Goal: Transaction & Acquisition: Purchase product/service

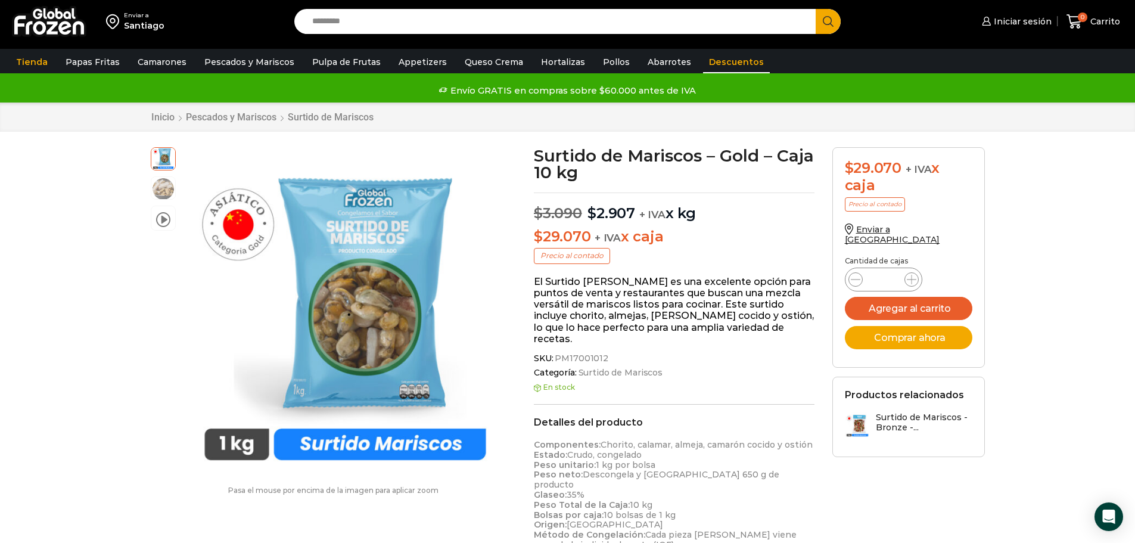
click at [704, 66] on link "Descuentos" at bounding box center [736, 62] width 67 height 23
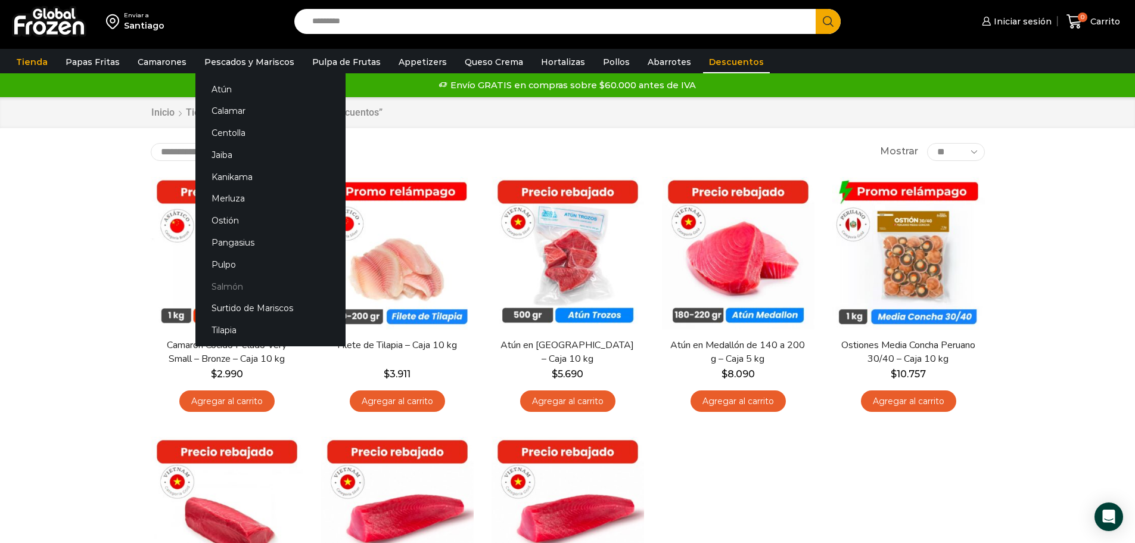
click at [231, 288] on link "Salmón" at bounding box center [270, 286] width 150 height 22
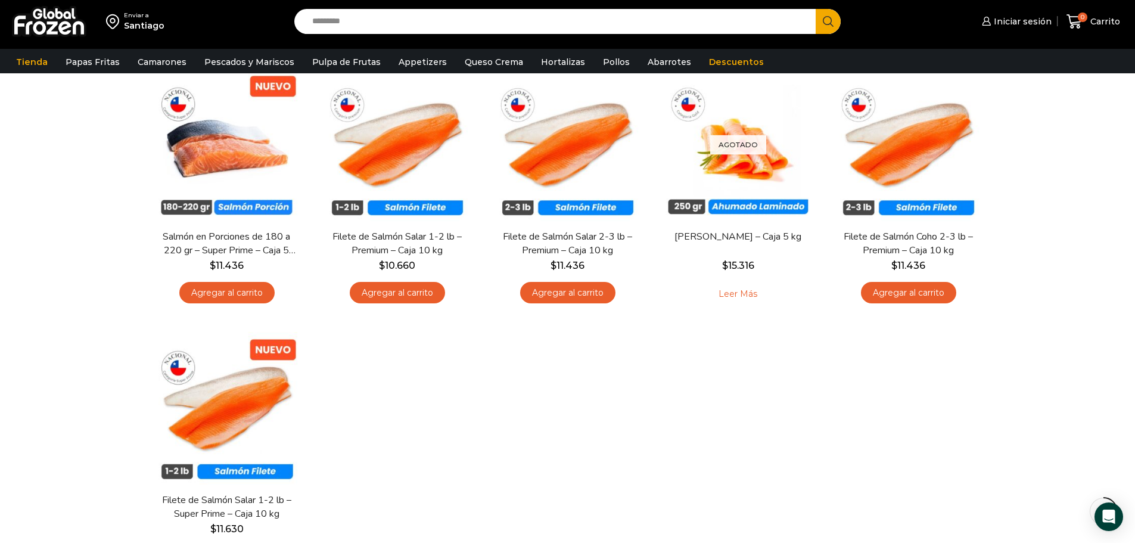
scroll to position [119, 0]
